Goal: Register for event/course

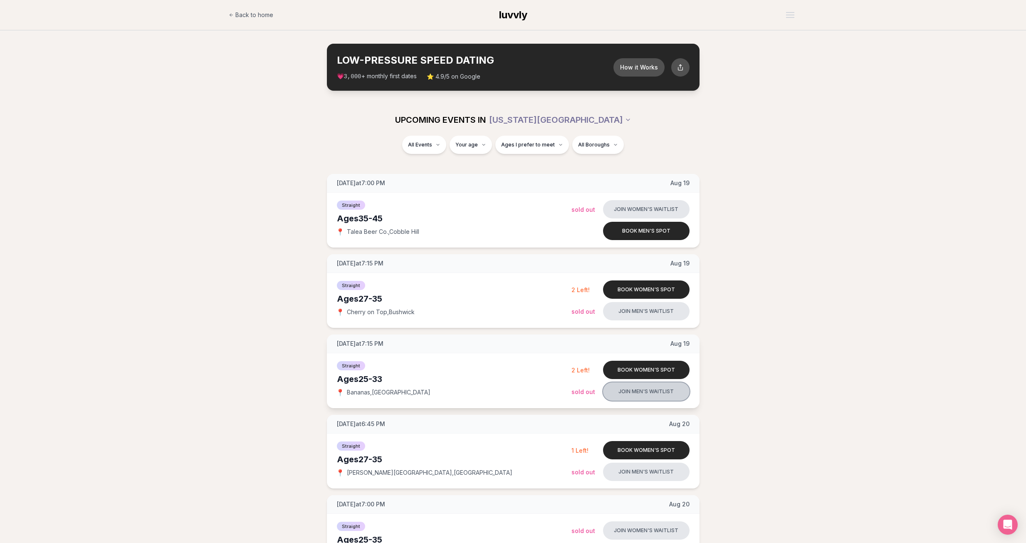
click at [654, 389] on button "Join men's waitlist" at bounding box center [646, 391] width 86 height 18
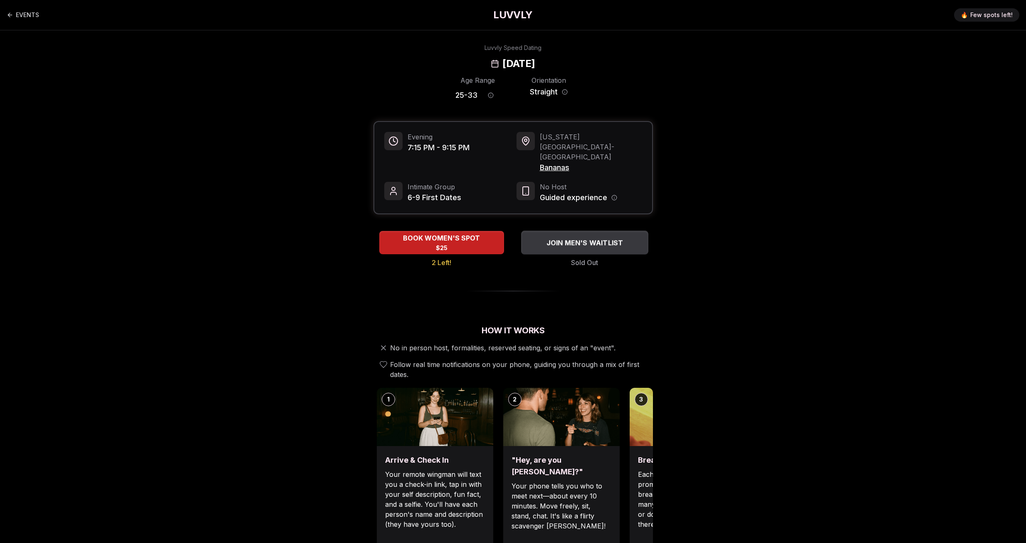
click at [605, 237] on span "JOIN MEN'S WAITLIST" at bounding box center [584, 242] width 80 height 10
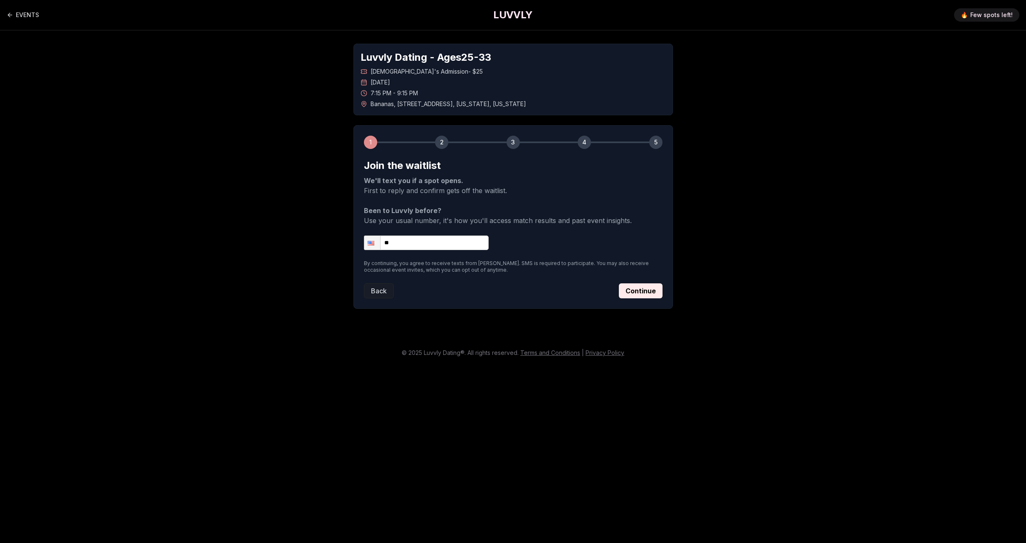
click at [446, 245] on input "**" at bounding box center [426, 242] width 125 height 15
type input "**********"
click at [647, 288] on button "Continue" at bounding box center [641, 290] width 44 height 15
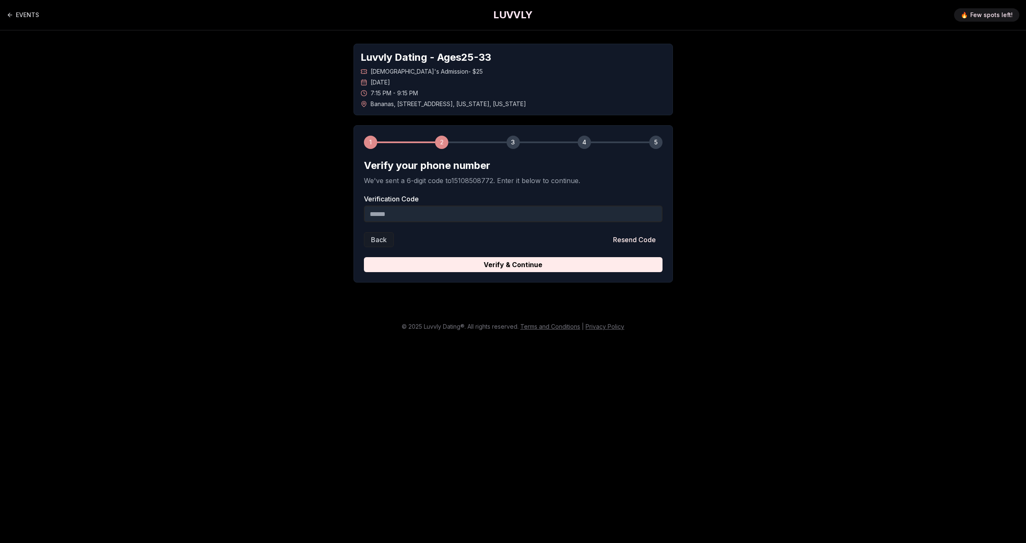
click at [547, 212] on input "Verification Code" at bounding box center [513, 213] width 299 height 17
type input "******"
click at [536, 261] on button "Verify & Continue" at bounding box center [513, 264] width 299 height 15
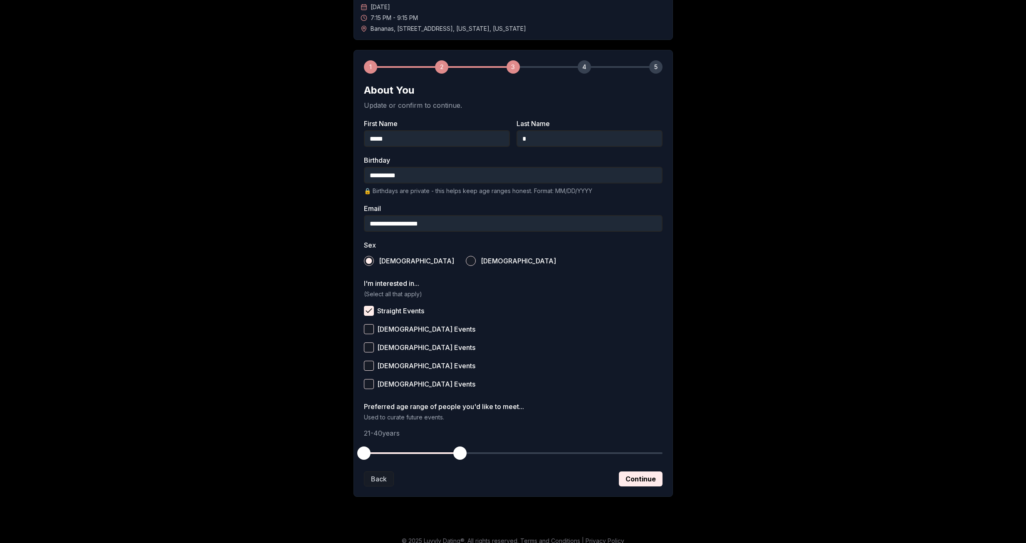
scroll to position [84, 0]
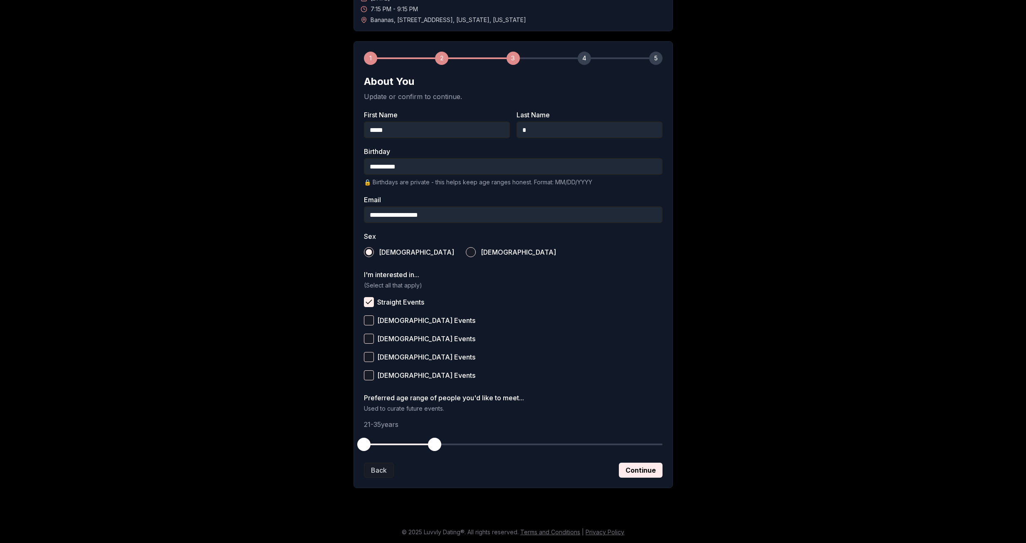
drag, startPoint x: 457, startPoint y: 444, endPoint x: 552, endPoint y: 464, distance: 96.8
click at [437, 447] on span "button" at bounding box center [434, 443] width 13 height 13
click at [645, 472] on button "Continue" at bounding box center [641, 469] width 44 height 15
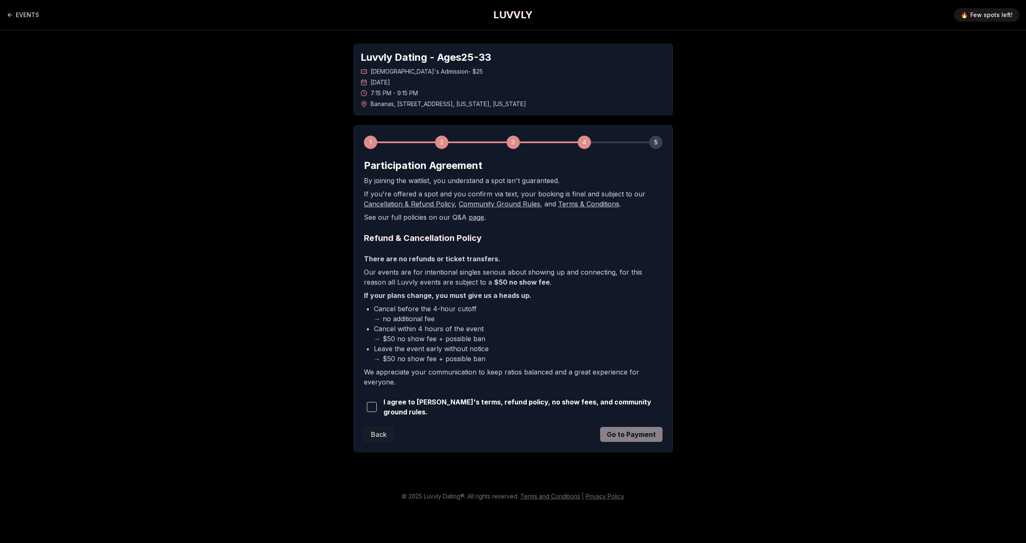
click at [379, 405] on button "button" at bounding box center [372, 407] width 16 height 18
click at [637, 435] on button "Go to Payment" at bounding box center [631, 434] width 62 height 15
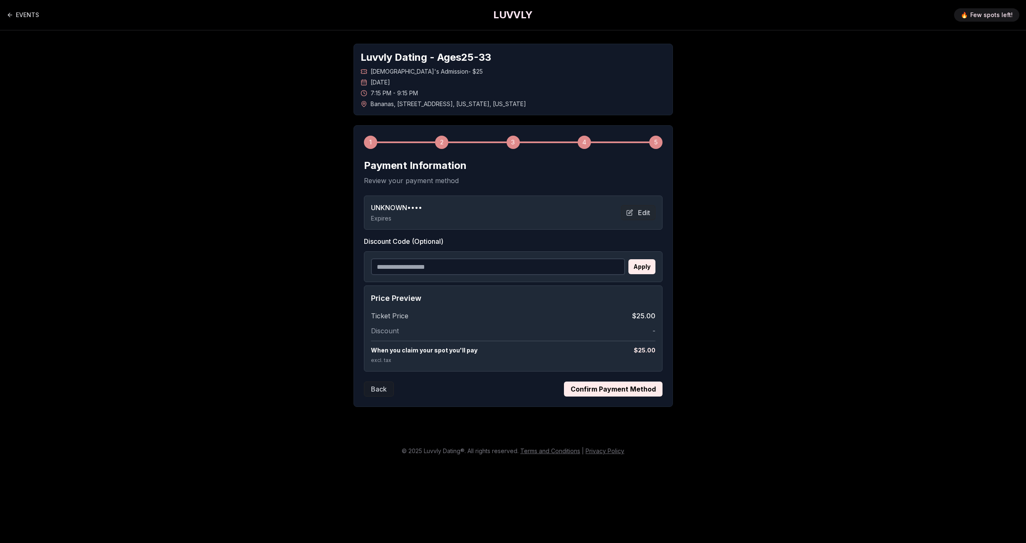
click at [616, 388] on button "Confirm Payment Method" at bounding box center [613, 388] width 99 height 15
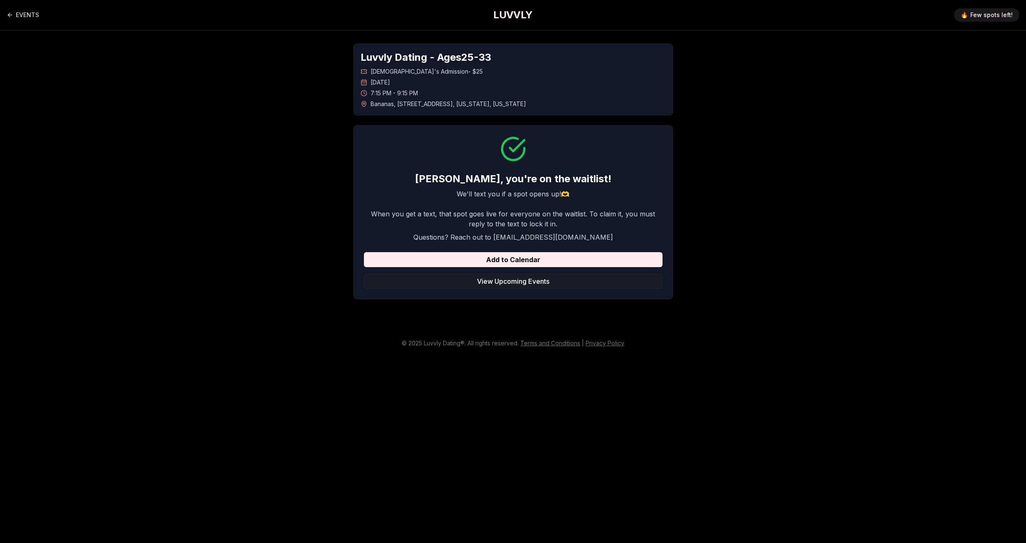
click at [513, 14] on h1 "LUVVLY" at bounding box center [512, 14] width 39 height 13
click at [512, 15] on h1 "LUVVLY" at bounding box center [512, 14] width 39 height 13
click at [30, 15] on link "EVENTS" at bounding box center [23, 15] width 32 height 17
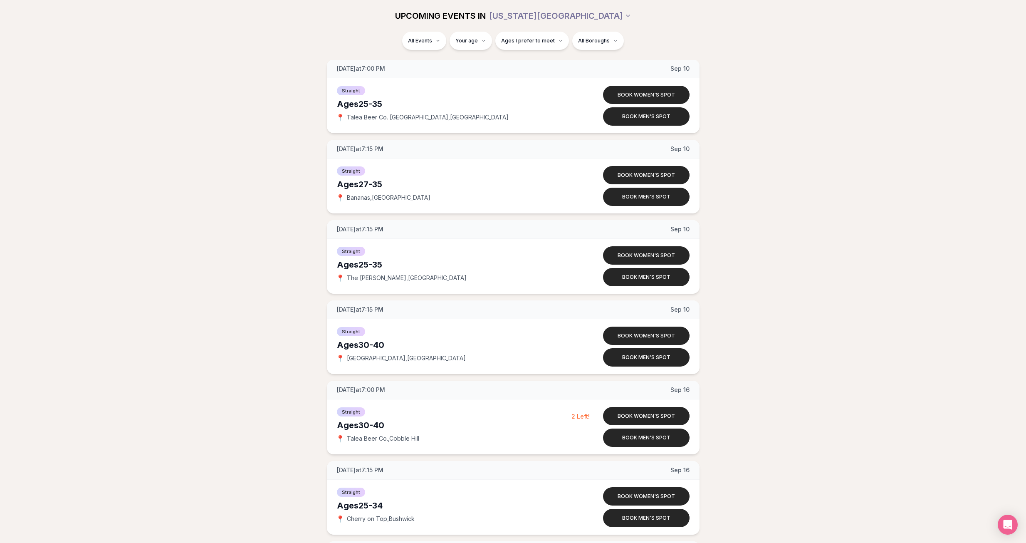
scroll to position [2297, 0]
